Goal: Task Accomplishment & Management: Manage account settings

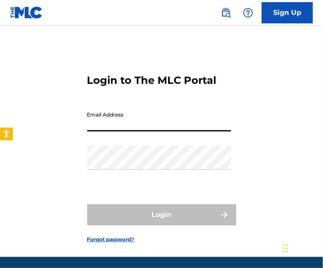
click at [133, 125] on input "Email Address" at bounding box center [159, 119] width 144 height 24
type input "[EMAIL_ADDRESS][DOMAIN_NAME]"
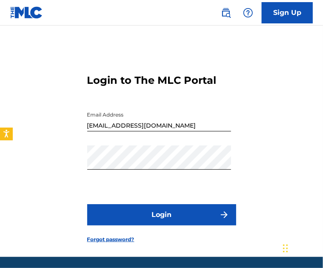
click at [143, 217] on button "Login" at bounding box center [161, 214] width 149 height 21
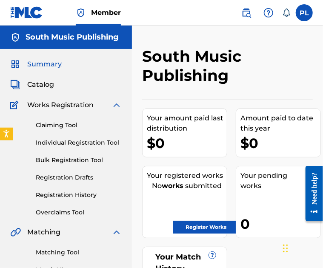
click at [118, 104] on img at bounding box center [117, 105] width 10 height 10
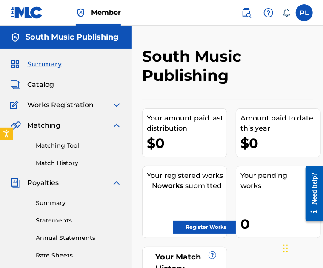
click at [117, 125] on img at bounding box center [117, 125] width 10 height 10
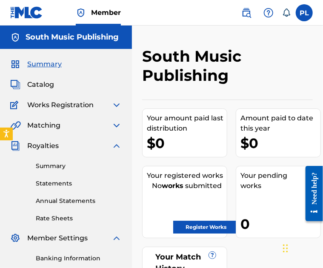
click at [117, 147] on img at bounding box center [117, 146] width 10 height 10
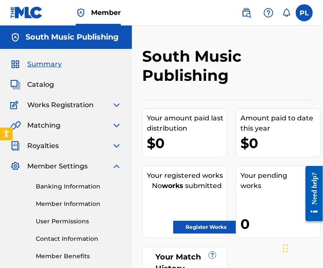
click at [79, 220] on link "User Permissions" at bounding box center [79, 221] width 86 height 9
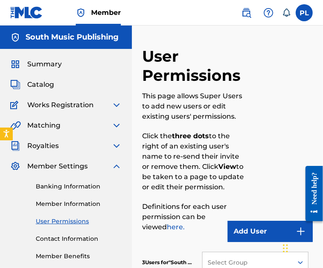
click at [115, 167] on img at bounding box center [117, 166] width 10 height 10
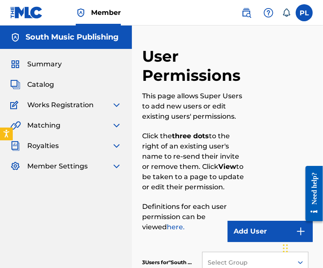
click at [281, 108] on div "Add User" at bounding box center [280, 144] width 66 height 195
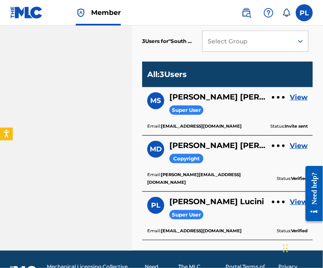
scroll to position [237, 0]
